Goal: Task Accomplishment & Management: Manage account settings

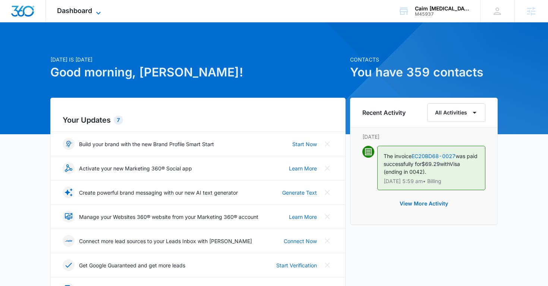
click at [100, 9] on icon at bounding box center [98, 13] width 9 height 9
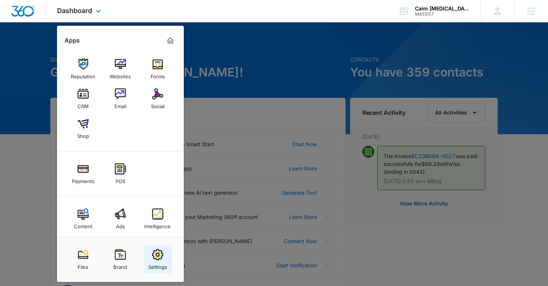
click at [158, 247] on link "Settings" at bounding box center [158, 259] width 28 height 28
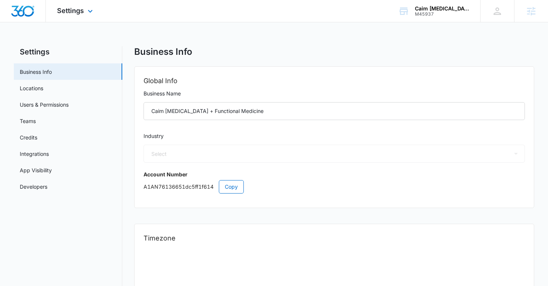
select select "16"
select select "US"
select select "America/[GEOGRAPHIC_DATA]"
click at [55, 106] on link "Users & Permissions" at bounding box center [44, 105] width 49 height 8
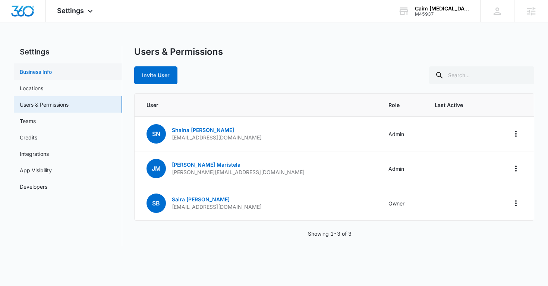
click at [52, 72] on link "Business Info" at bounding box center [36, 72] width 32 height 8
select select "16"
select select "US"
select select "America/[GEOGRAPHIC_DATA]"
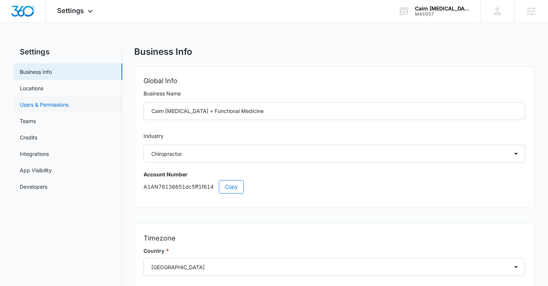
click at [48, 104] on link "Users & Permissions" at bounding box center [44, 105] width 49 height 8
